Goal: Check status: Check status

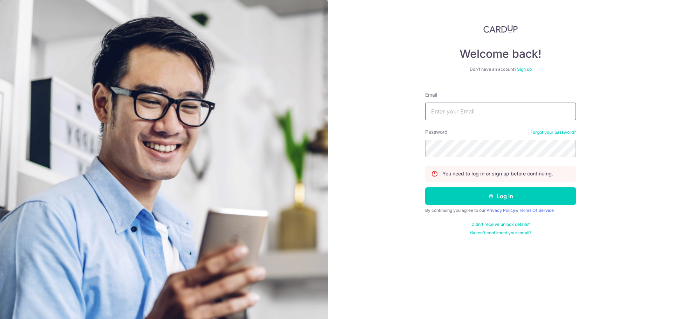
click at [436, 115] on input "Email" at bounding box center [500, 112] width 151 height 18
type input "[PERSON_NAME][EMAIL_ADDRESS][PERSON_NAME][DOMAIN_NAME]"
click at [425, 188] on button "Log in" at bounding box center [500, 197] width 151 height 18
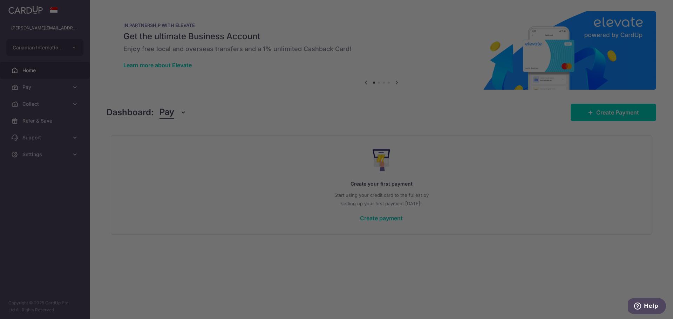
click at [61, 87] on div at bounding box center [340, 161] width 680 height 322
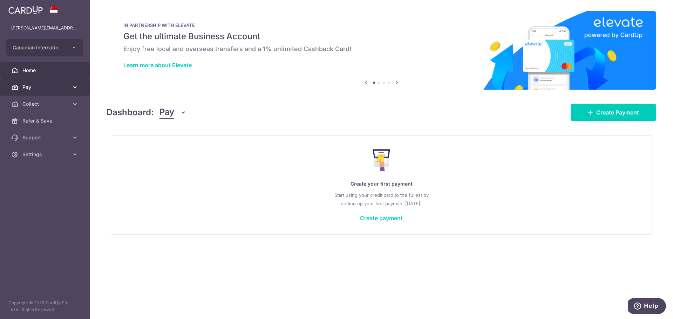
click at [28, 86] on span "Pay" at bounding box center [45, 87] width 46 height 7
click at [36, 88] on span "Pay" at bounding box center [45, 87] width 46 height 7
click at [16, 91] on link "Pay" at bounding box center [45, 87] width 90 height 17
click at [48, 90] on span "Pay" at bounding box center [45, 87] width 46 height 7
click at [55, 102] on span "Collect" at bounding box center [45, 104] width 46 height 7
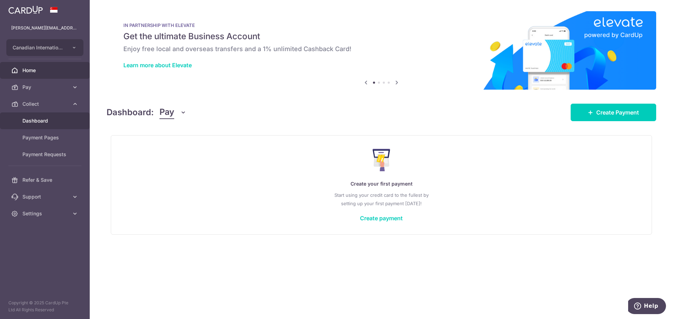
click at [47, 121] on span "Dashboard" at bounding box center [45, 120] width 46 height 7
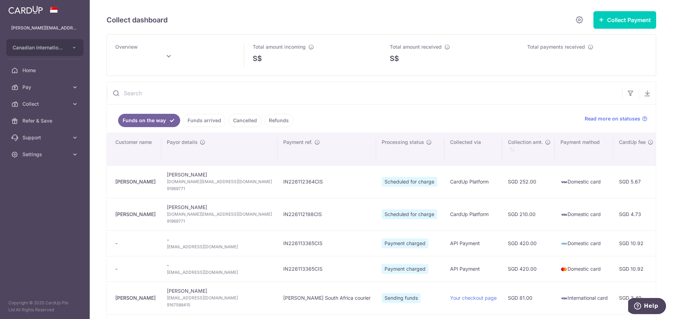
click at [405, 98] on input "text" at bounding box center [364, 93] width 515 height 22
click at [347, 78] on div "Overview Total amount incoming S$ Total amount received S$ Total payments recei…" at bounding box center [382, 231] width 550 height 395
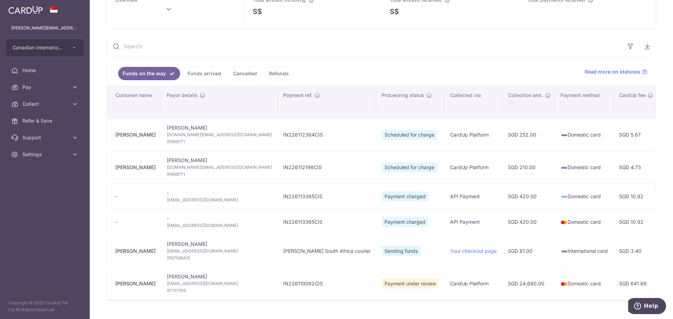
scroll to position [82, 0]
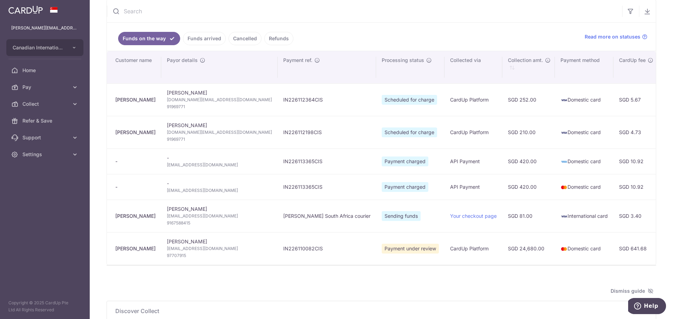
click at [202, 39] on link "Funds arrived" at bounding box center [204, 38] width 43 height 13
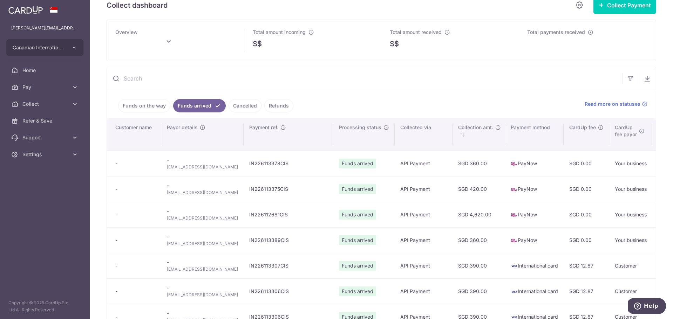
scroll to position [12, 0]
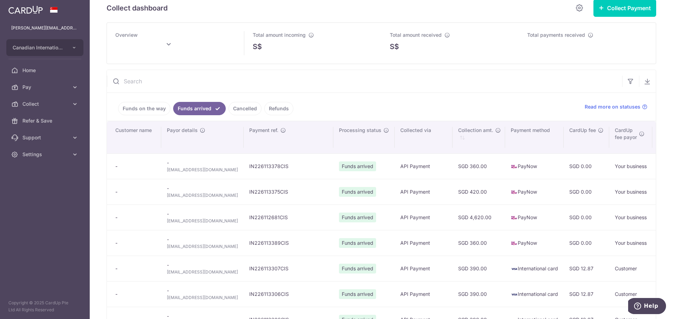
click at [388, 94] on ul "Funds on the way Funds arrived Cancelled Refunds" at bounding box center [341, 107] width 469 height 28
click at [391, 84] on input "text" at bounding box center [364, 81] width 515 height 22
type input "September 2025"
click at [390, 84] on input "text" at bounding box center [364, 81] width 515 height 22
paste input "IN226113306CIS"
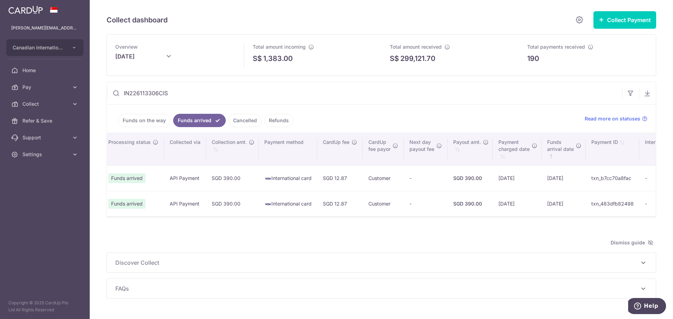
scroll to position [0, 0]
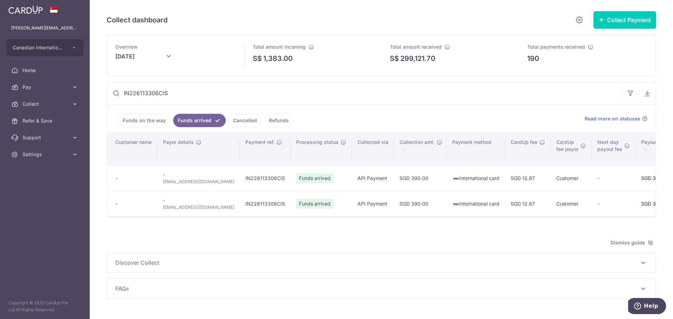
drag, startPoint x: 288, startPoint y: 215, endPoint x: 310, endPoint y: 216, distance: 21.8
click at [310, 216] on td "Funds arrived" at bounding box center [321, 204] width 61 height 26
click at [157, 92] on input "IN226113306CIS" at bounding box center [364, 93] width 515 height 22
drag, startPoint x: 204, startPoint y: 183, endPoint x: 165, endPoint y: 182, distance: 39.3
click at [165, 182] on td "- 72653@cis.edu.sg" at bounding box center [198, 178] width 82 height 26
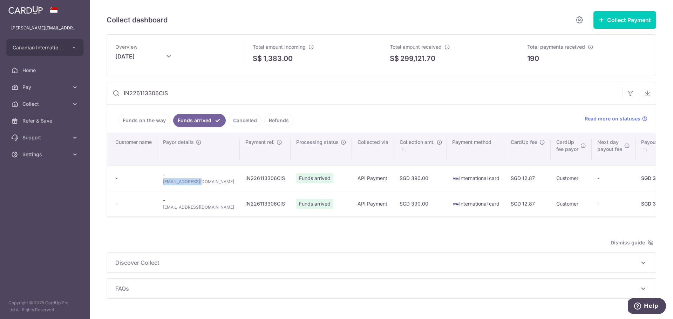
copy span "72653@cis.edu.sg"
drag, startPoint x: 172, startPoint y: 91, endPoint x: 82, endPoint y: 82, distance: 90.5
click at [60, 81] on main "shaun.pascual@cis.edu.sg Canadian International School Pte Ltd Add new company …" at bounding box center [336, 159] width 673 height 319
paste input "72653@cis.edu.sg"
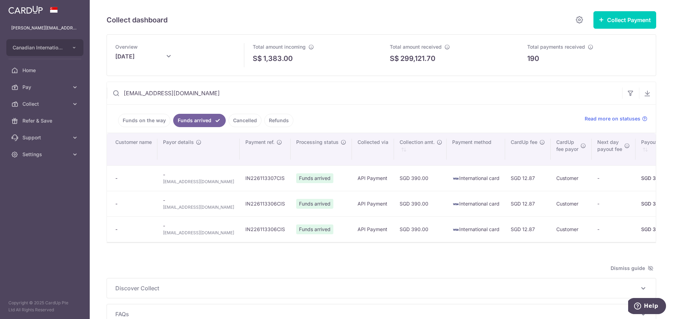
type input "72653@cis.edu.sg"
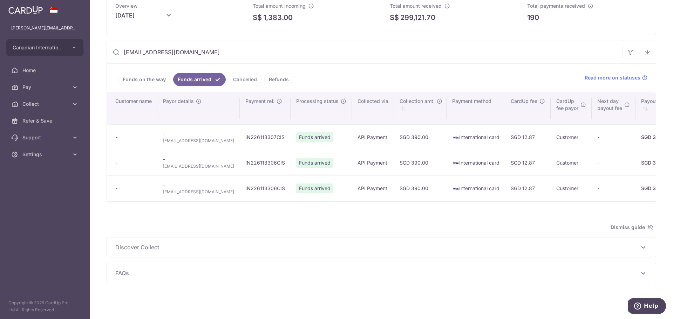
scroll to position [47, 0]
